Goal: Task Accomplishment & Management: Complete application form

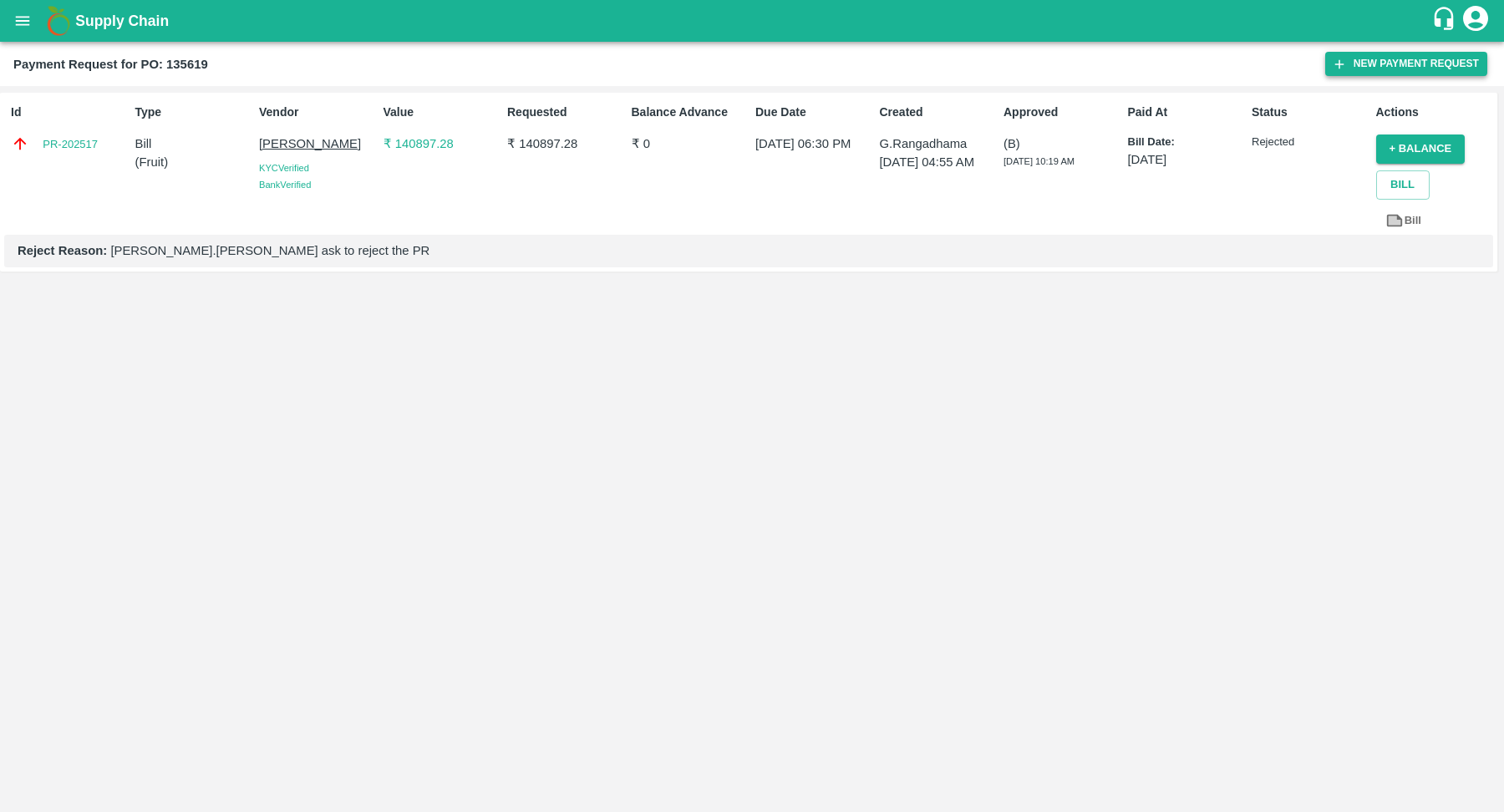
click at [1353, 63] on button "New Payment Request" at bounding box center [1407, 63] width 162 height 24
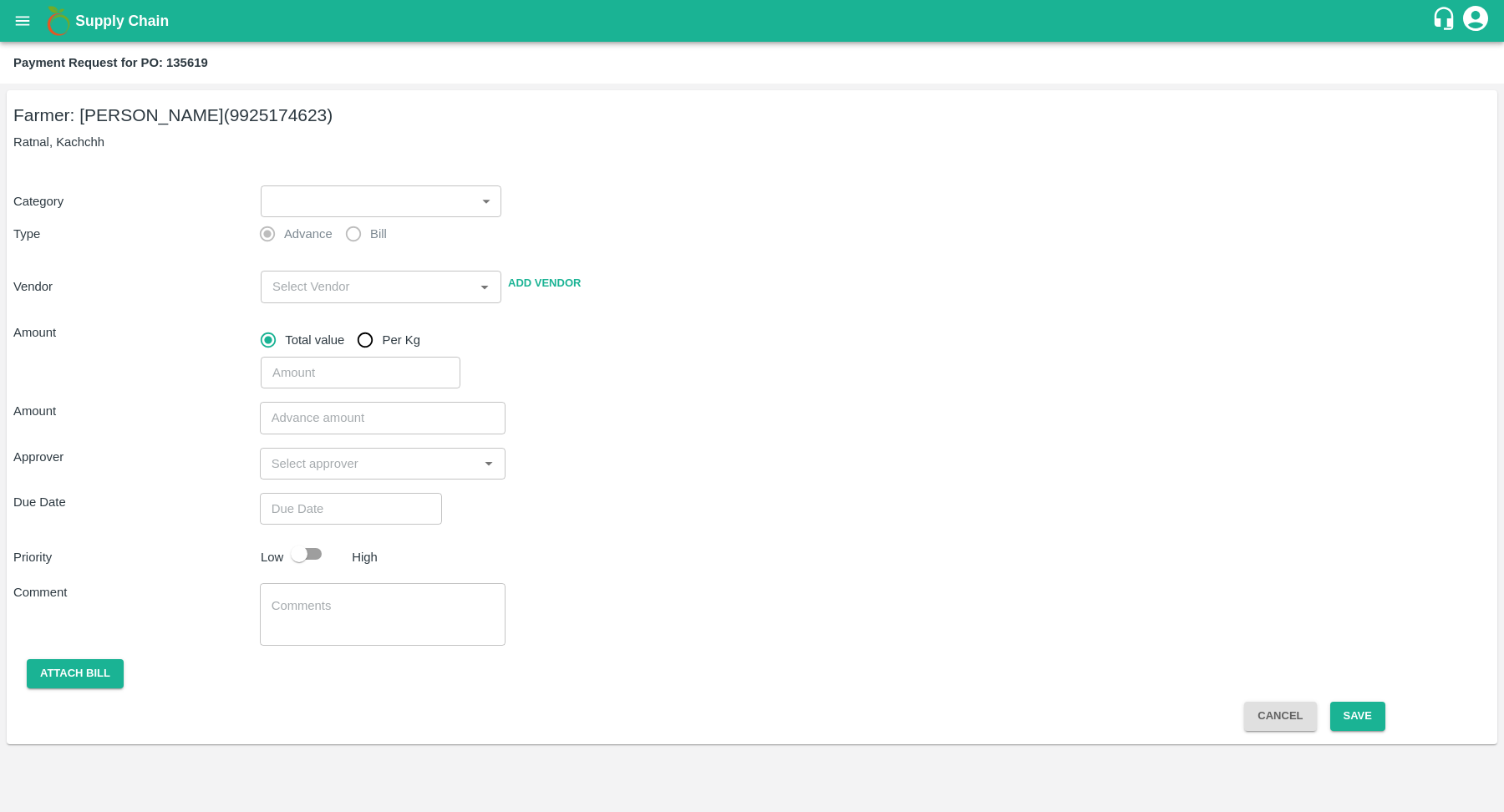
click at [311, 194] on body "Supply Chain Payment Request for PO: 135619 Farmer: naran hira ahir (9925174623…" at bounding box center [752, 406] width 1504 height 812
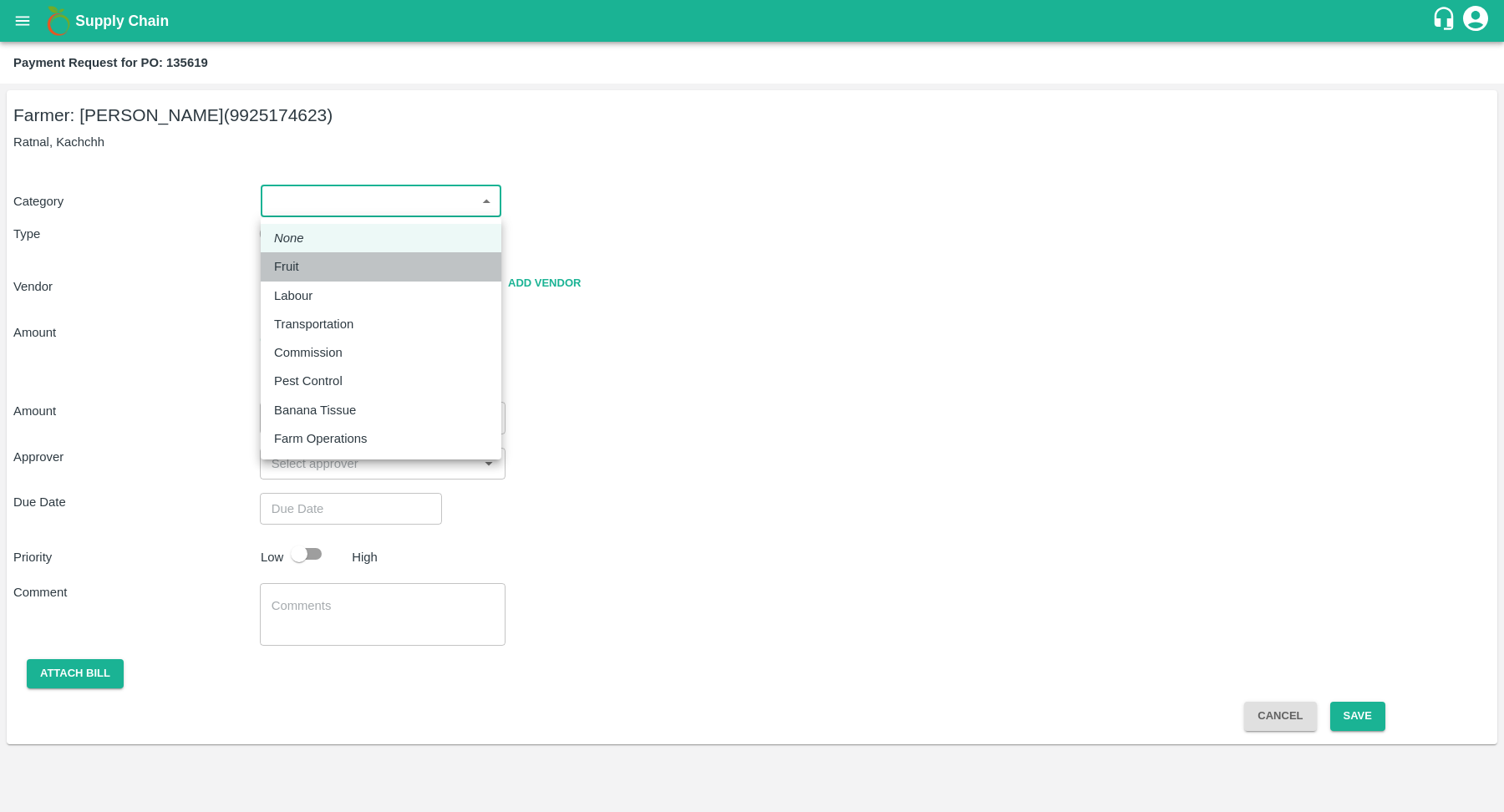
click at [322, 264] on div "Fruit" at bounding box center [380, 266] width 214 height 18
type input "1"
type input "naran hira ahir - 9925174623(Farmer)"
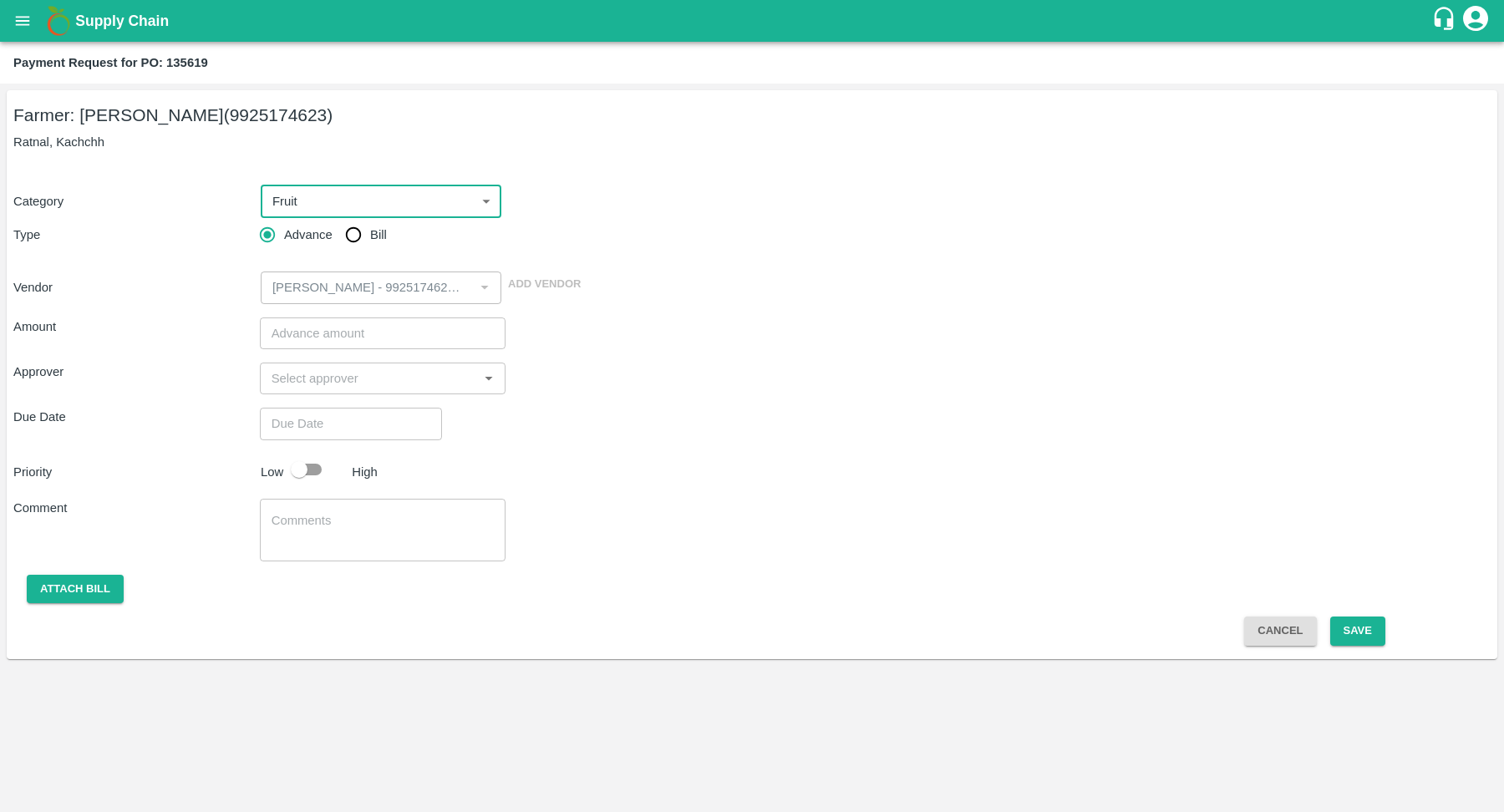
click at [347, 236] on input "Bill" at bounding box center [354, 234] width 33 height 33
radio input "true"
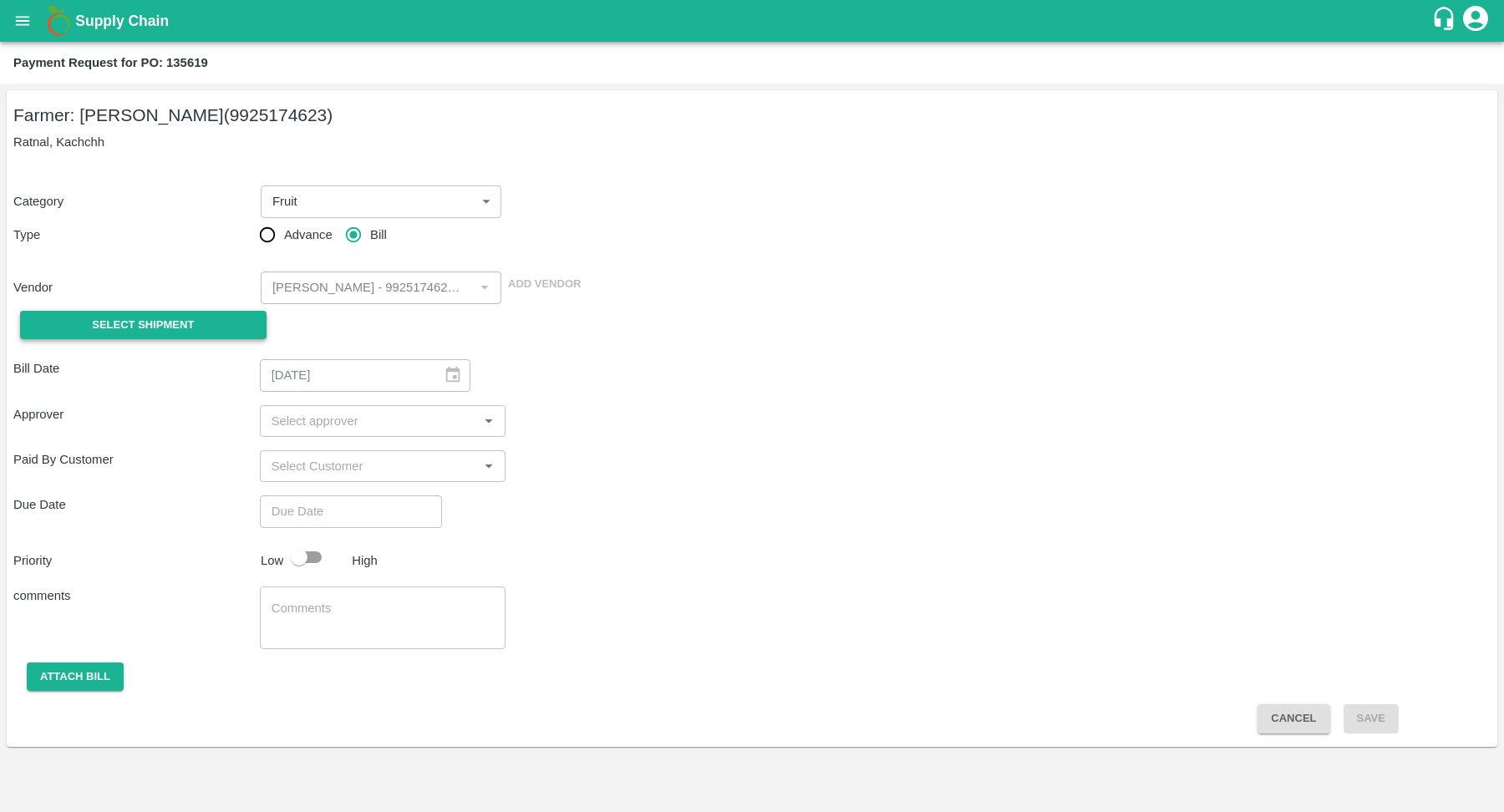
click at [218, 330] on button "Select Shipment" at bounding box center [143, 325] width 246 height 29
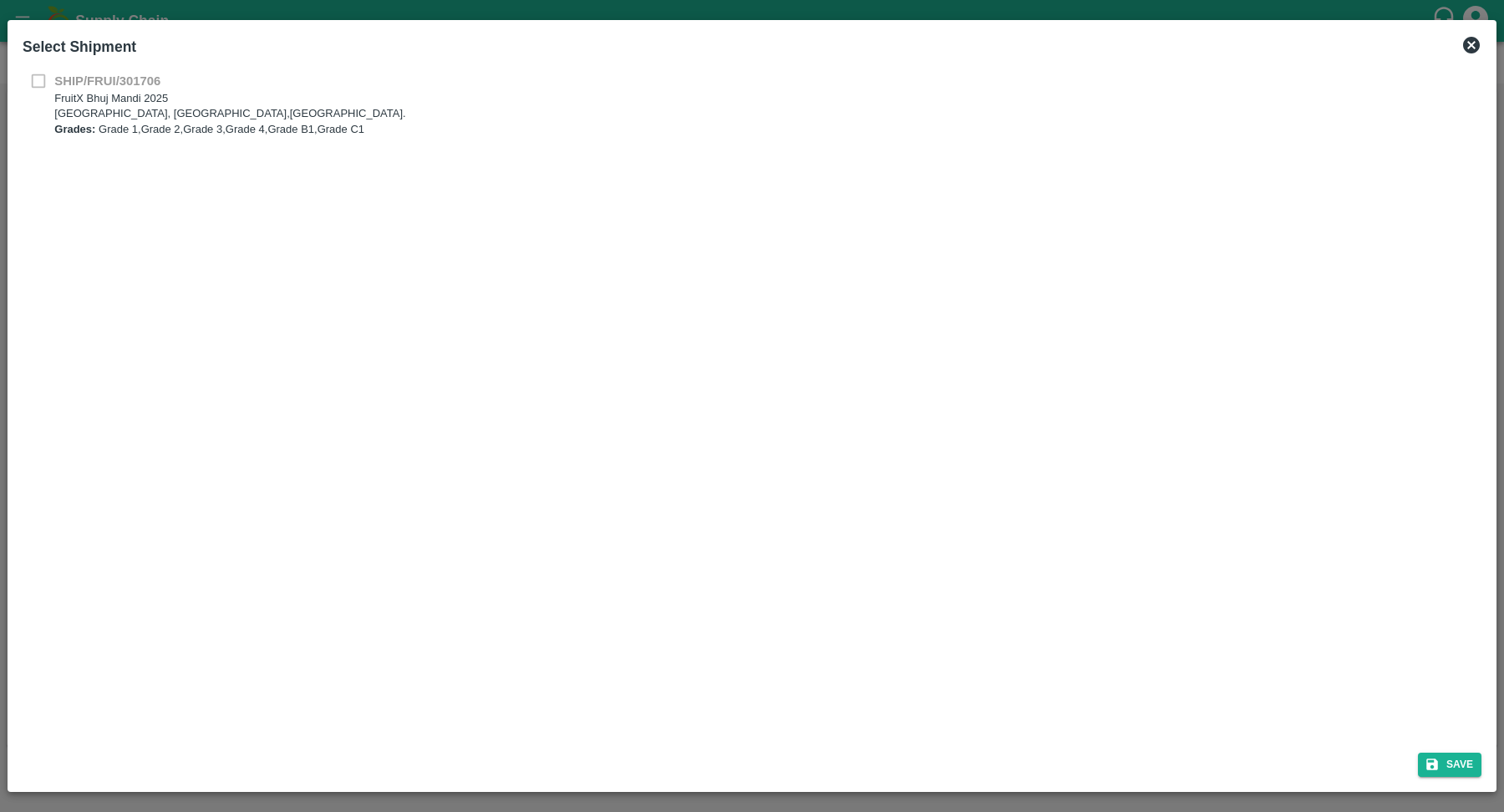
click at [36, 77] on div "SHIP/FRUI/301706 FruitX Bhuj Mandi 2025 Nakhatrana Road, Village Mankua, Bhuj,G…" at bounding box center [752, 104] width 1459 height 65
click at [72, 125] on b "Grades:" at bounding box center [74, 130] width 41 height 13
click at [73, 139] on div "SHIP/FRUI/301706 FruitX Bhuj Mandi 2025 Nakhatrana Road, Village Mankua, Bhuj,G…" at bounding box center [752, 113] width 1459 height 84
click at [34, 80] on div "SHIP/FRUI/301706 FruitX Bhuj Mandi 2025 Nakhatrana Road, Village Mankua, Bhuj,G…" at bounding box center [752, 104] width 1459 height 65
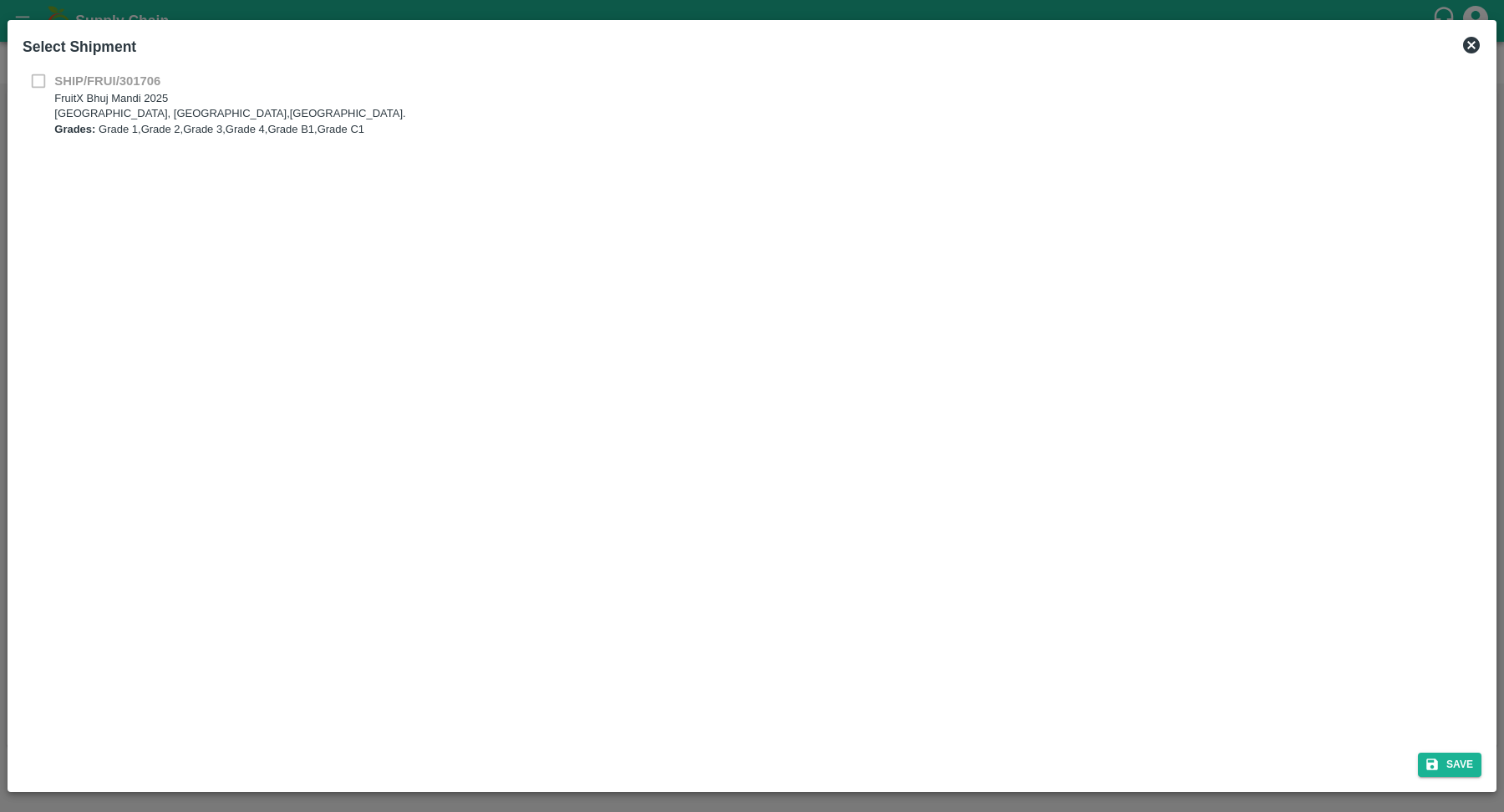
click at [36, 80] on div "SHIP/FRUI/301706 FruitX Bhuj Mandi 2025 Nakhatrana Road, Village Mankua, Bhuj,G…" at bounding box center [752, 104] width 1459 height 65
click at [204, 107] on p "Nakhatrana Road, Village Mankua, Bhuj,Gujarat." at bounding box center [230, 114] width 351 height 16
click at [1469, 51] on icon at bounding box center [1472, 45] width 17 height 17
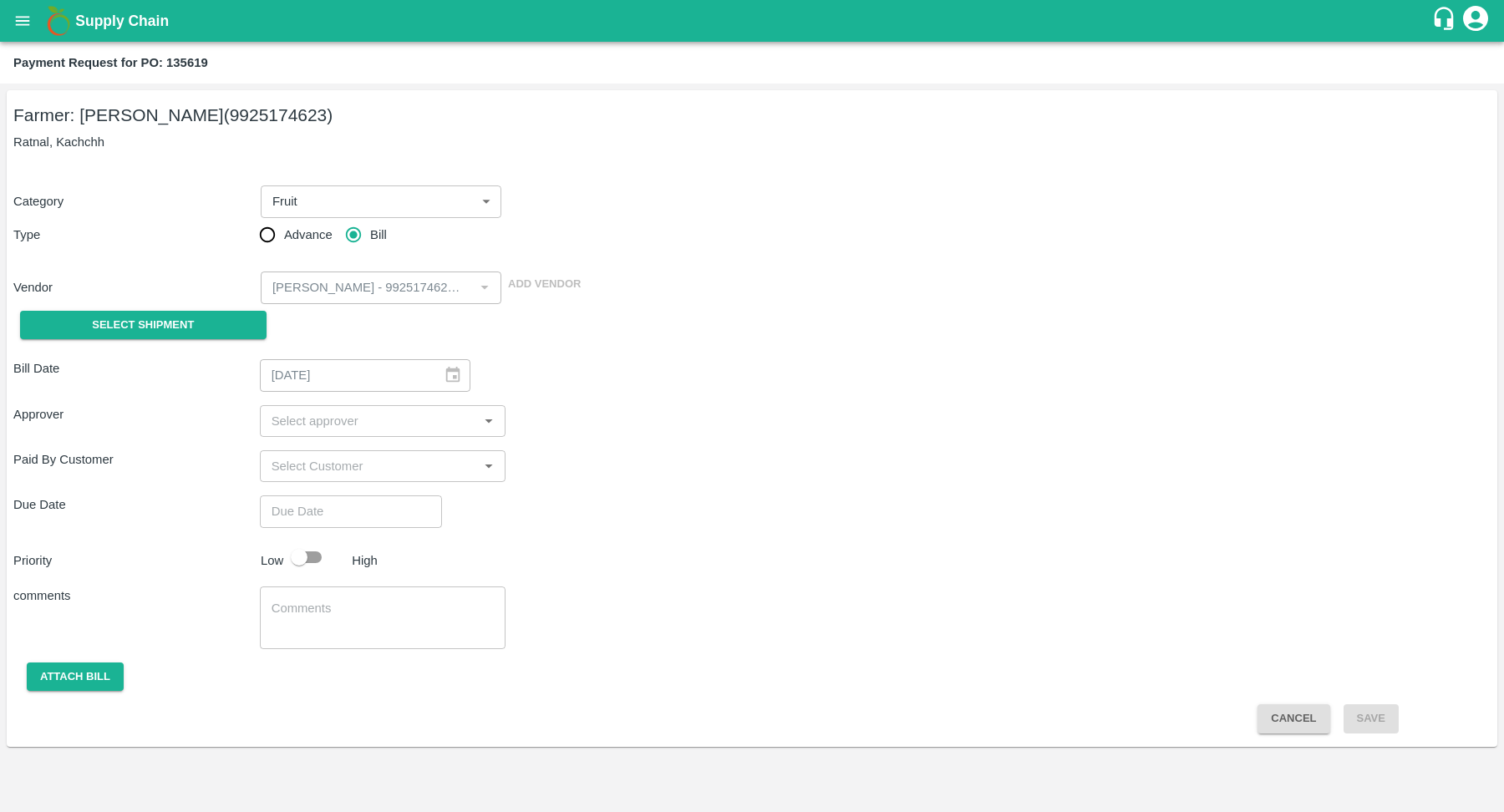
click at [384, 423] on input "input" at bounding box center [368, 422] width 209 height 22
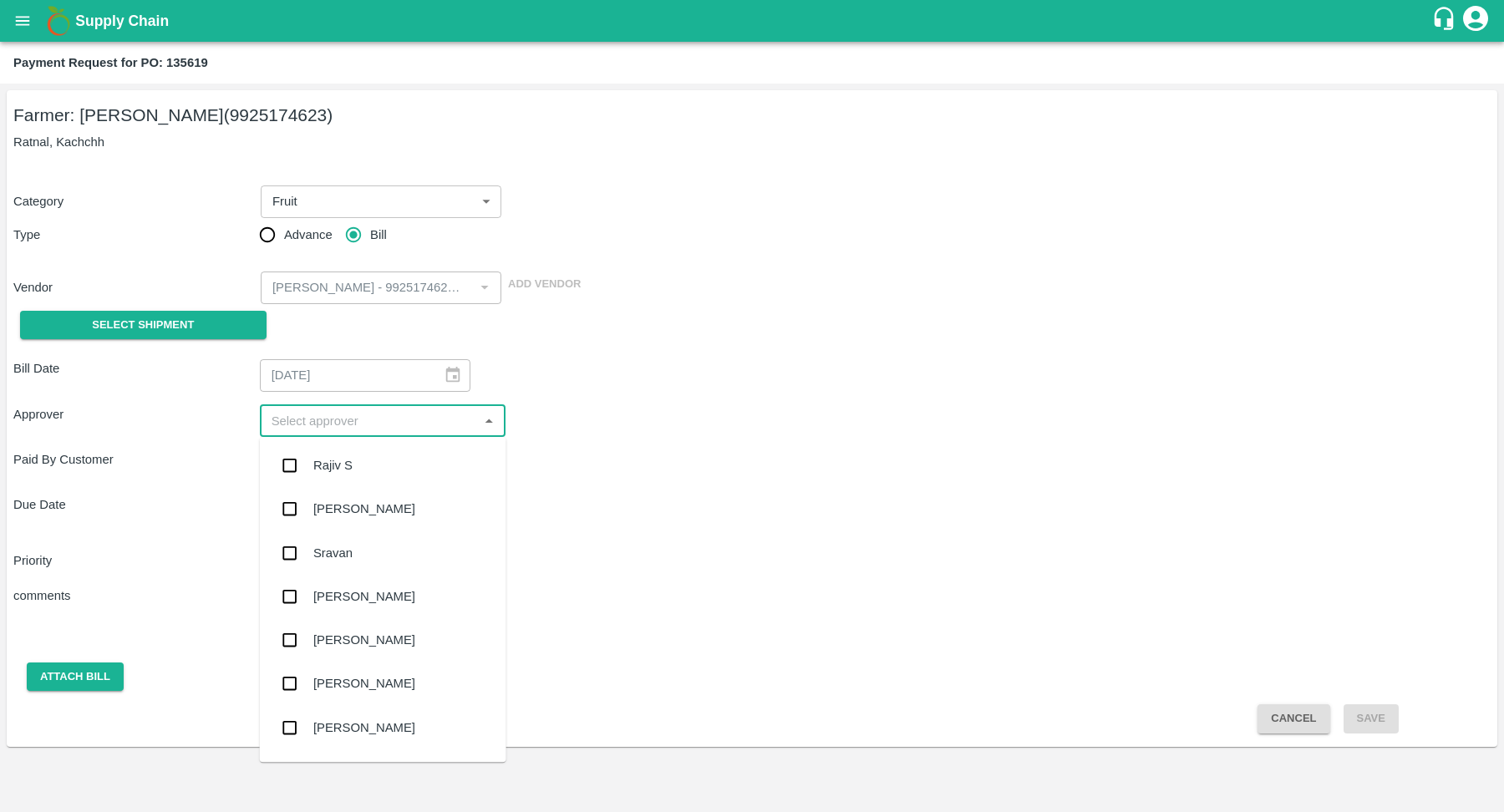
click at [615, 400] on div "Bill Date 03/02/2025 ​ Approver ​ Paid By Customer ​ Due Date ​ Priority Low Hi…" at bounding box center [752, 540] width 1477 height 388
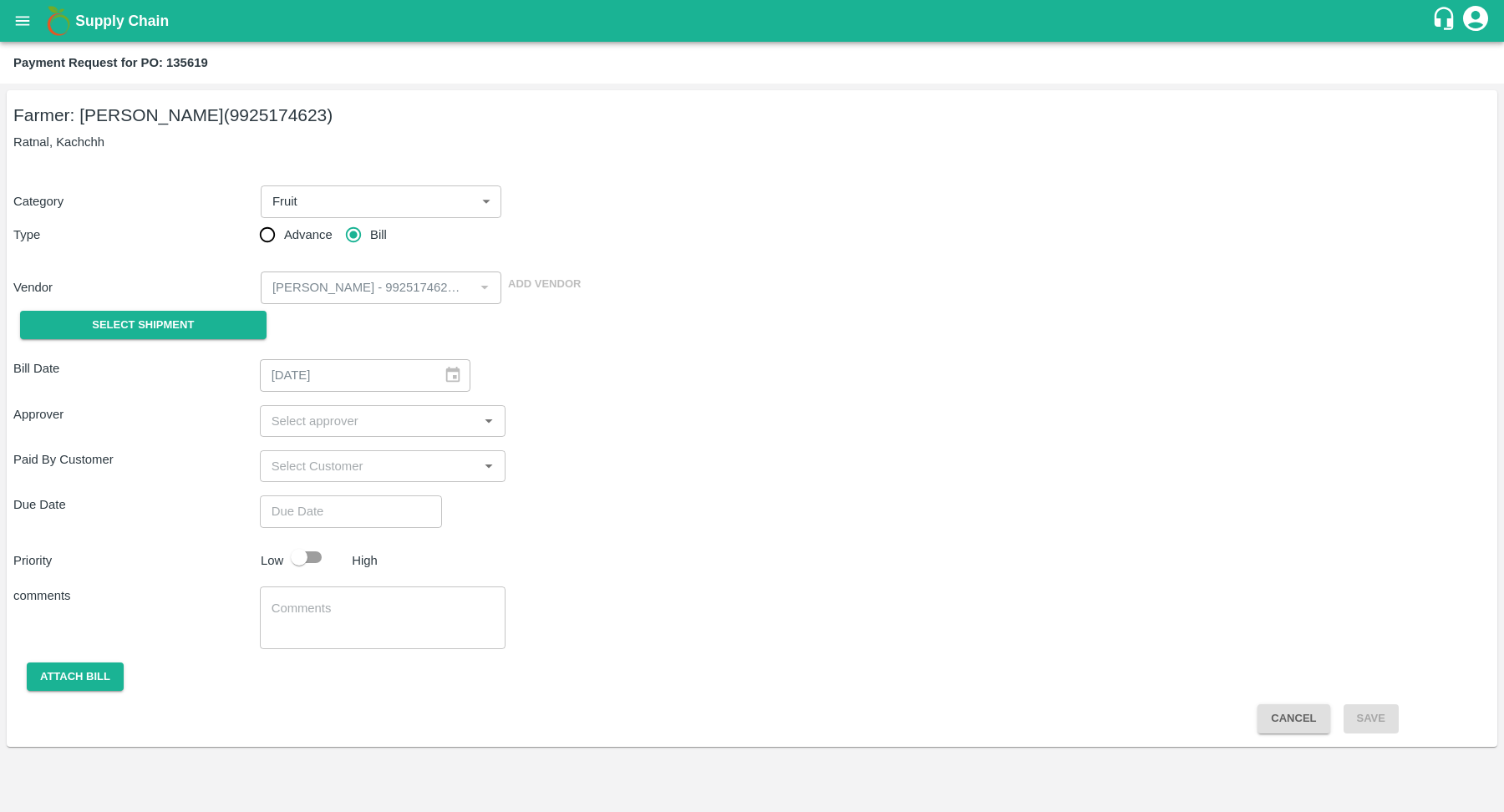
type input "DD/MM/YYYY hh:mm aa"
click at [347, 502] on input "DD/MM/YYYY hh:mm aa" at bounding box center [345, 511] width 171 height 32
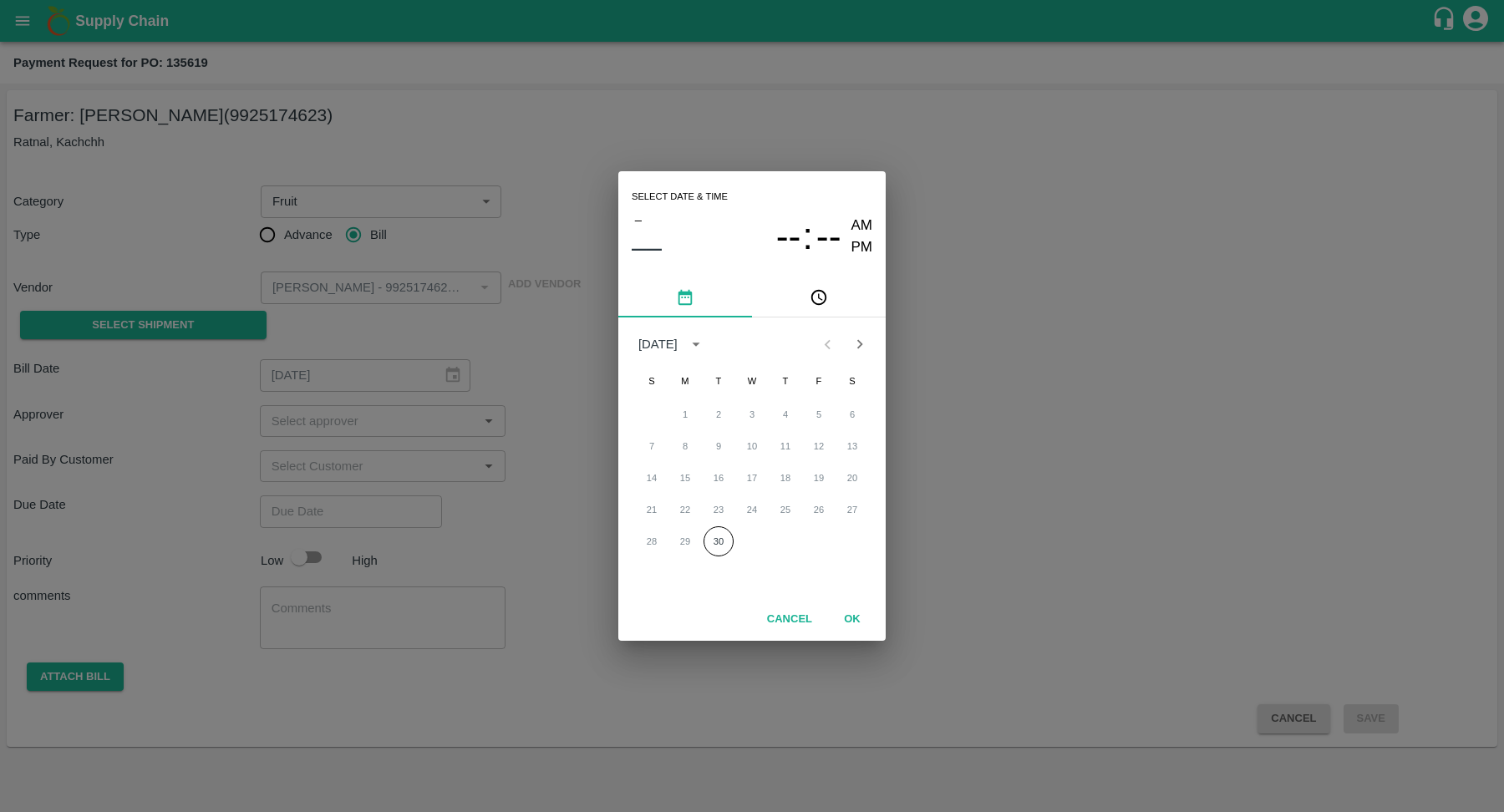
click at [859, 605] on button "OK" at bounding box center [853, 620] width 53 height 29
type input "DD/MM/YYYY hh:mm aa"
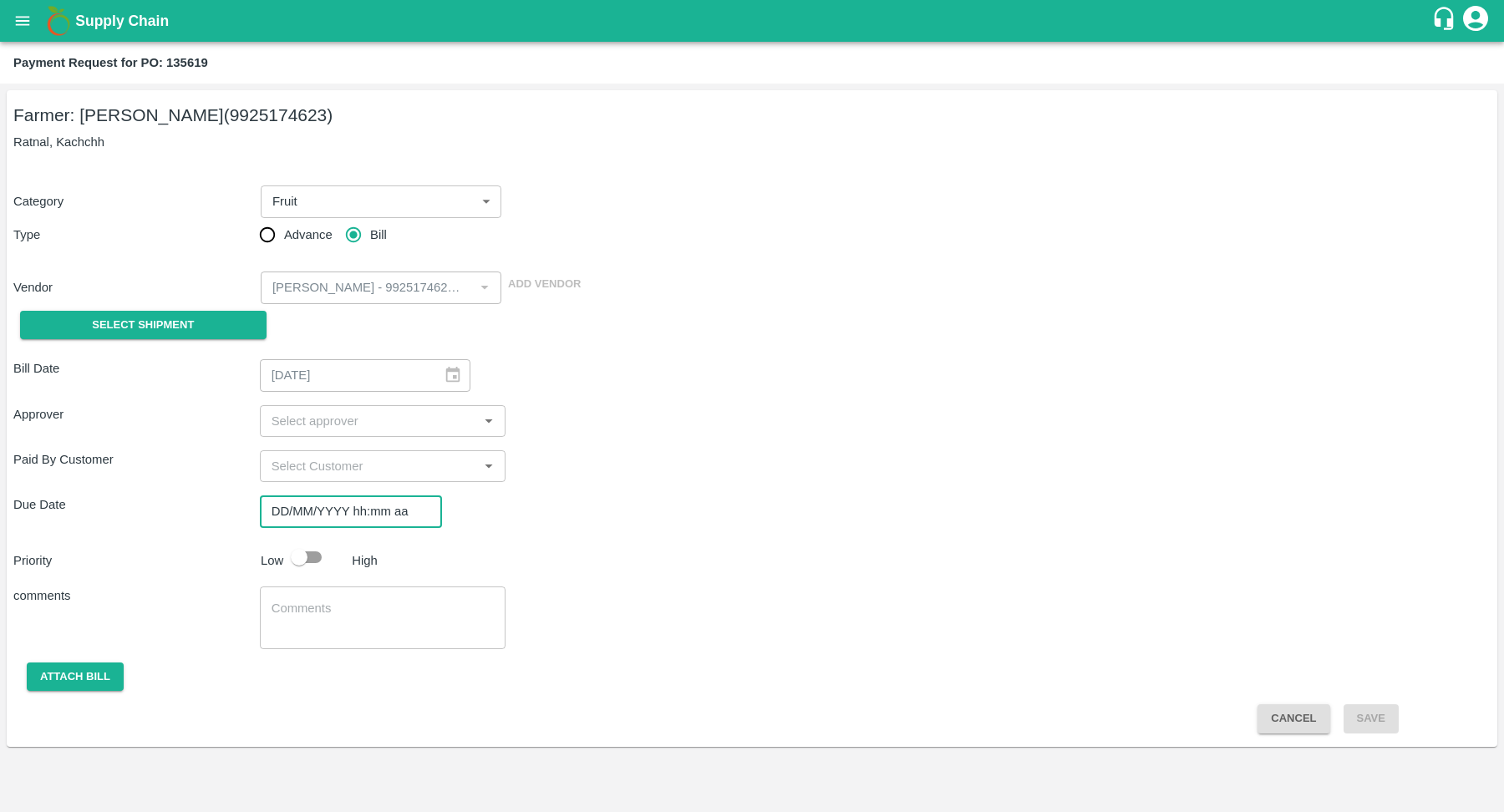
click at [329, 467] on input "input" at bounding box center [368, 467] width 209 height 22
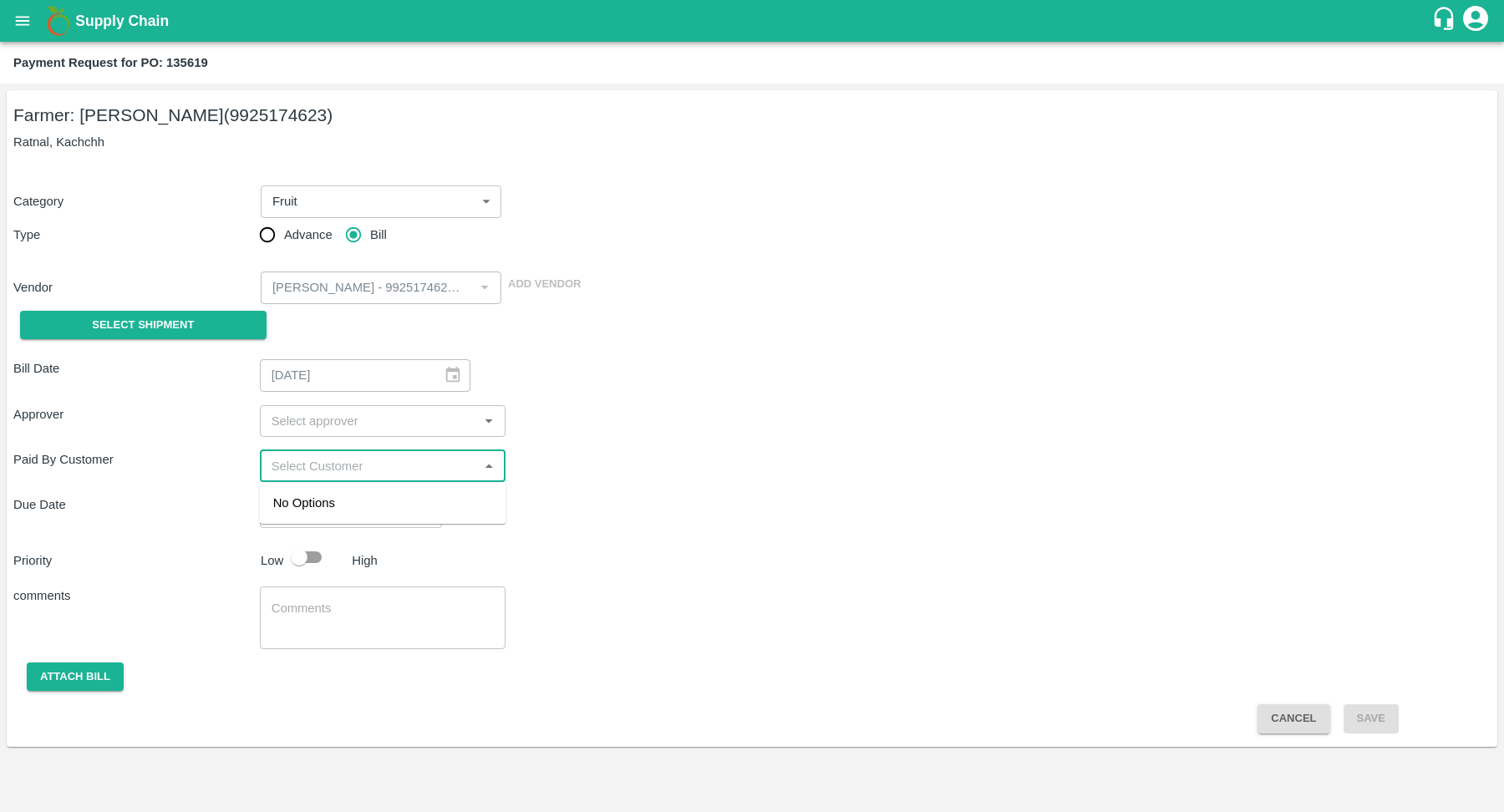
click at [362, 409] on div "​" at bounding box center [383, 421] width 246 height 32
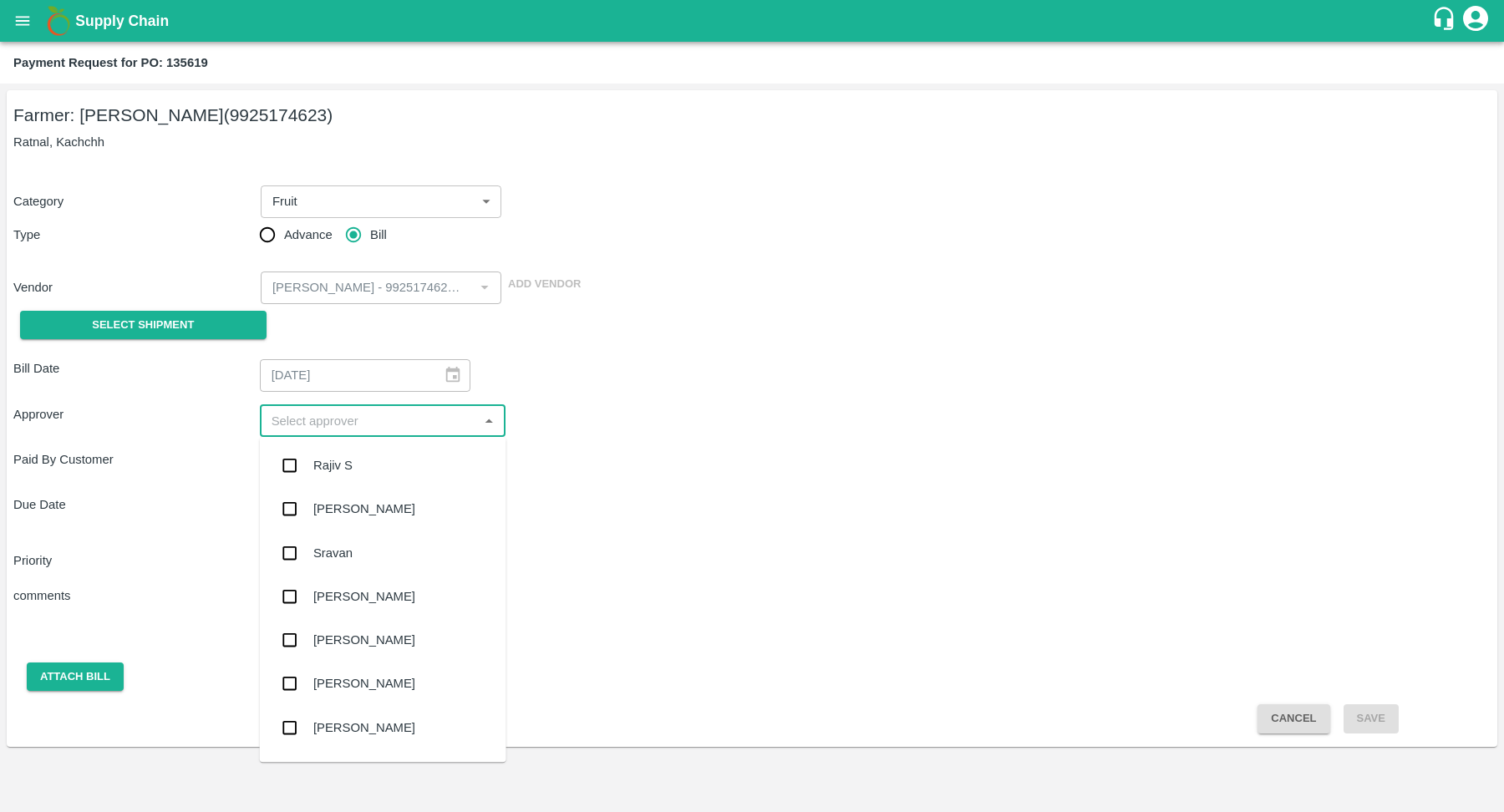
click at [605, 400] on div "Bill Date 03/02/2025 ​ Approver ​ Paid By Customer ​ Due Date ​ Priority Low Hi…" at bounding box center [752, 540] width 1477 height 388
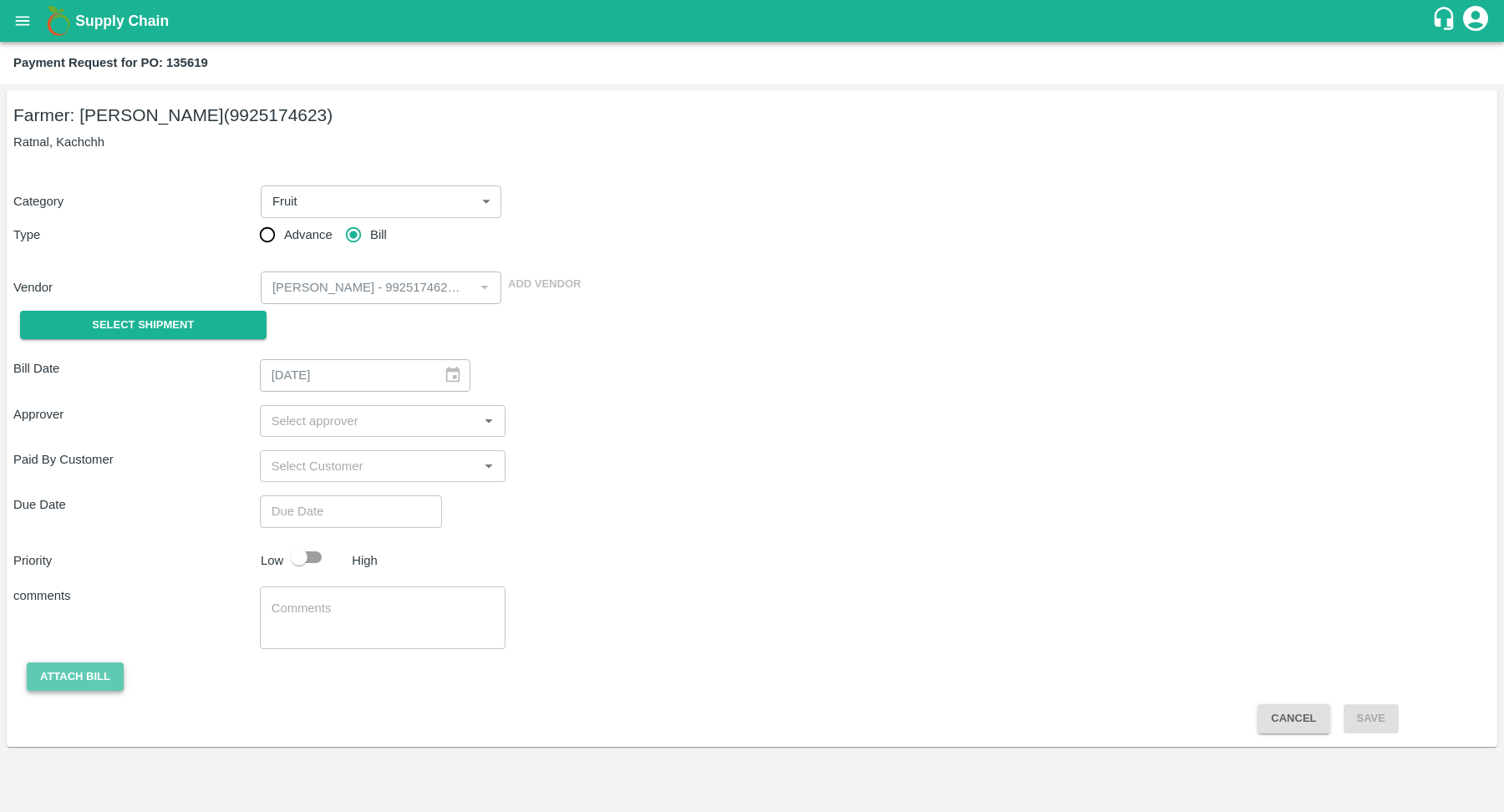
click at [70, 676] on button "Attach bill" at bounding box center [75, 677] width 97 height 29
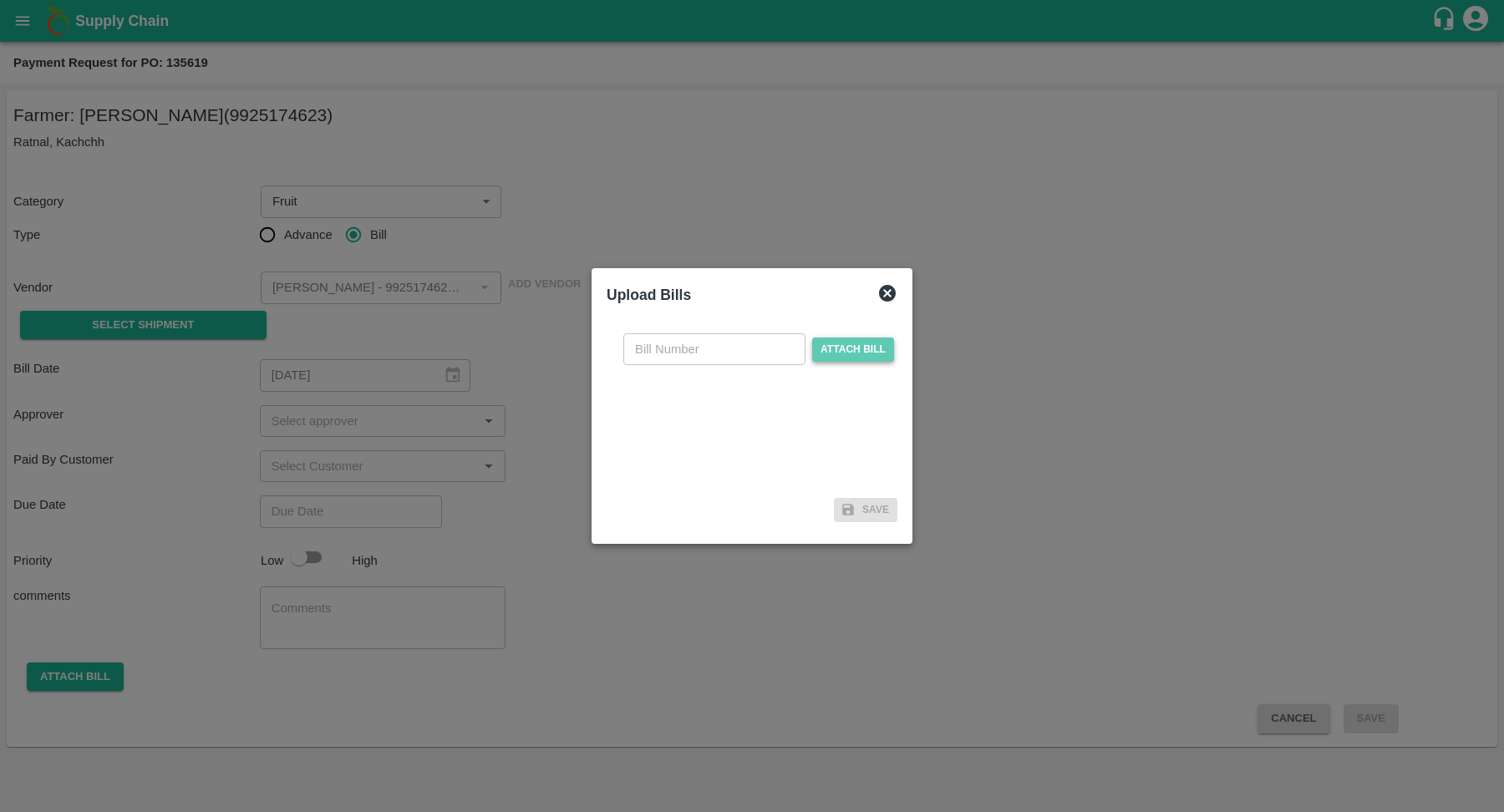
click at [819, 357] on span "Attach bill" at bounding box center [853, 349] width 82 height 24
click at [0, 0] on input "Attach bill" at bounding box center [0, 0] width 0 height 0
click at [879, 294] on icon at bounding box center [888, 293] width 17 height 17
